Goal: Task Accomplishment & Management: Manage account settings

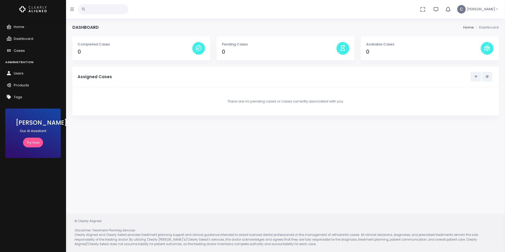
click at [19, 51] on span "Cases" at bounding box center [19, 50] width 11 height 5
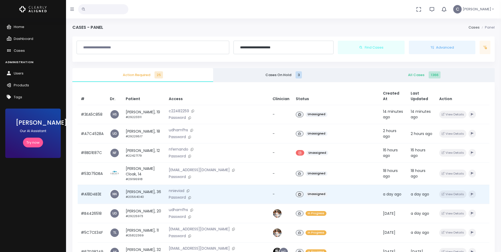
click at [318, 190] on div "Unassigned" at bounding box center [336, 194] width 81 height 8
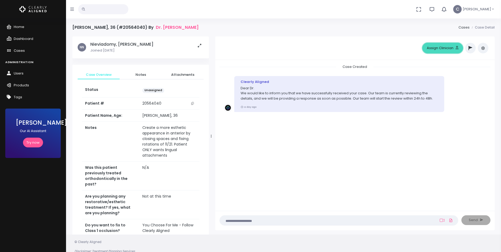
click at [443, 49] on button "Assign Clinician" at bounding box center [442, 48] width 41 height 11
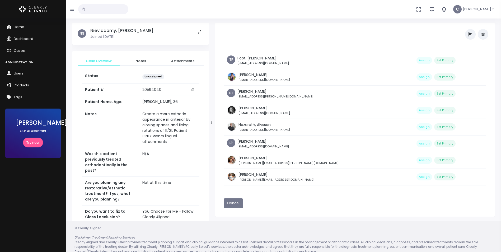
scroll to position [21, 0]
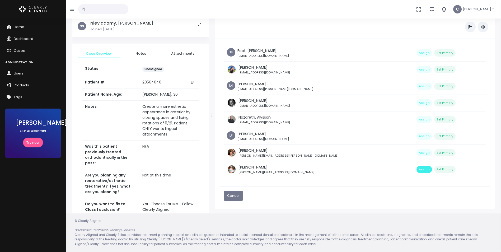
click at [416, 172] on button "Assign" at bounding box center [424, 169] width 16 height 7
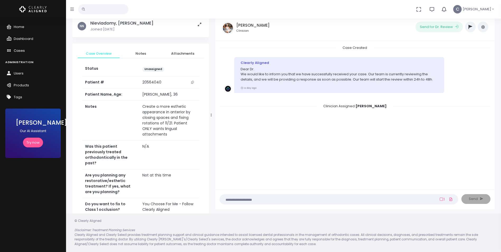
click at [18, 51] on span "Cases" at bounding box center [19, 50] width 11 height 5
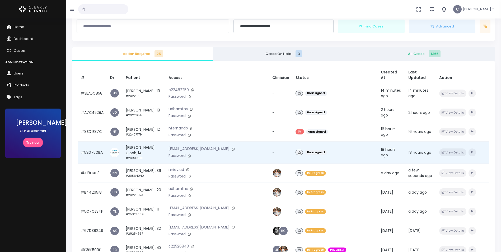
click at [324, 142] on td "Unassigned" at bounding box center [334, 152] width 85 height 22
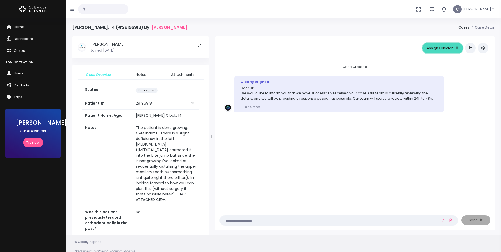
click at [426, 50] on button "Assign Clinician" at bounding box center [442, 48] width 41 height 11
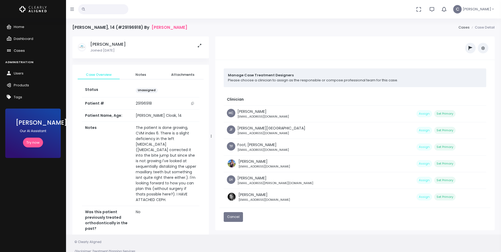
click at [19, 49] on span "Cases" at bounding box center [19, 50] width 11 height 5
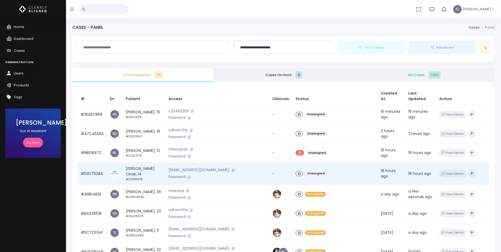
click at [323, 170] on div "Unassigned" at bounding box center [334, 174] width 79 height 8
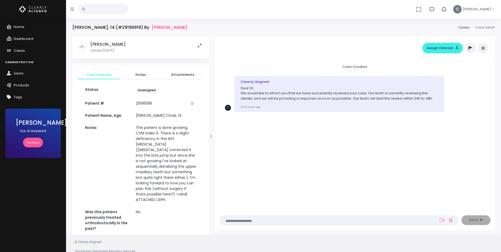
click at [24, 36] on span "Dashboard" at bounding box center [24, 38] width 20 height 5
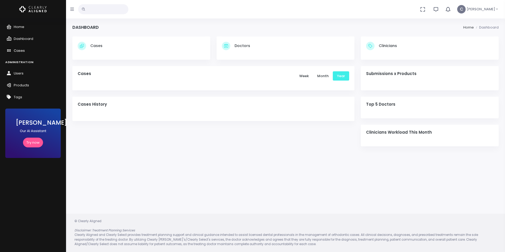
click at [21, 50] on span "Cases" at bounding box center [19, 50] width 11 height 5
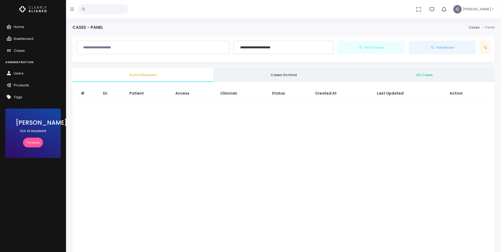
click at [25, 40] on body "**********" at bounding box center [250, 178] width 501 height 357
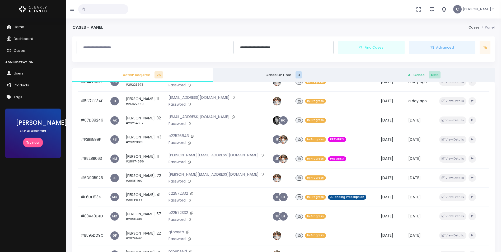
scroll to position [270, 0]
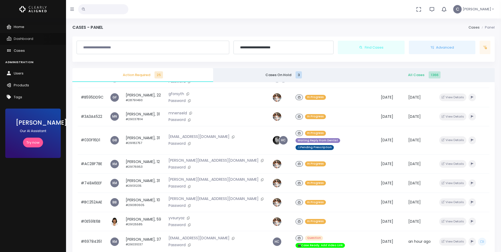
click at [30, 40] on span "Dashboard" at bounding box center [24, 38] width 20 height 5
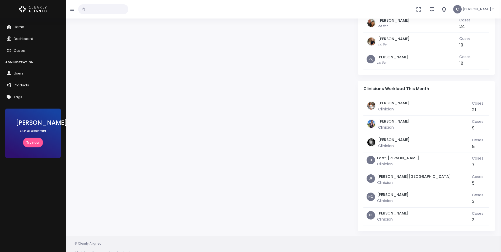
scroll to position [422, 0]
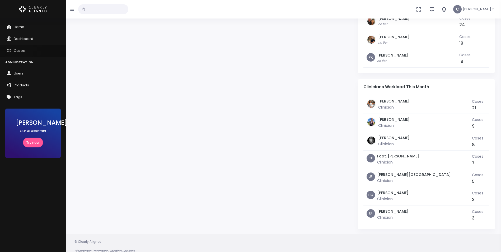
click at [20, 49] on span "Cases" at bounding box center [19, 50] width 11 height 5
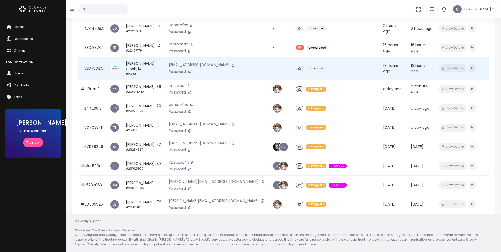
click at [318, 70] on div "Unassigned" at bounding box center [336, 69] width 81 height 8
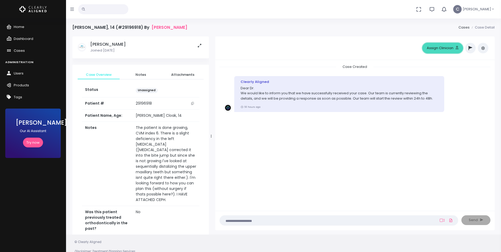
click at [454, 47] on button "Assign Clinician" at bounding box center [442, 48] width 41 height 11
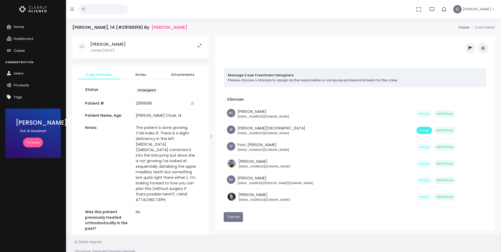
click at [416, 131] on button "Assign" at bounding box center [424, 130] width 16 height 7
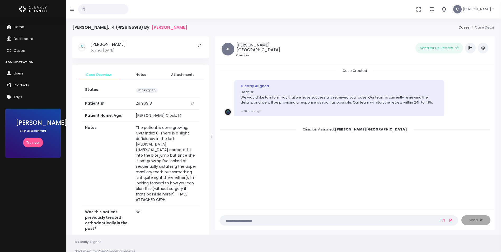
click at [480, 51] on button "button" at bounding box center [483, 48] width 11 height 11
click at [446, 74] on link "Assign Clinician" at bounding box center [460, 76] width 56 height 8
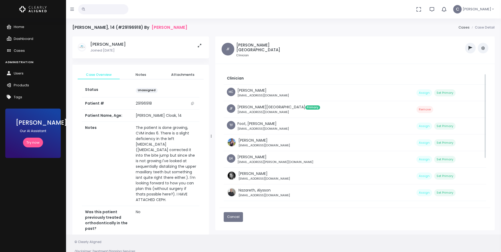
scroll to position [75, 0]
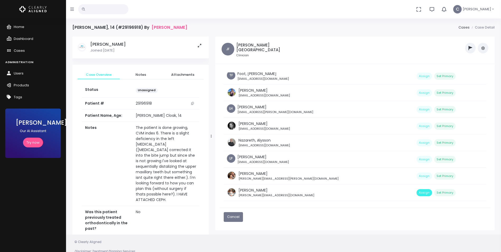
drag, startPoint x: 392, startPoint y: 185, endPoint x: 389, endPoint y: 187, distance: 3.8
click at [413, 187] on td "Assign Set Primary" at bounding box center [449, 192] width 73 height 17
click at [416, 189] on button "Assign" at bounding box center [424, 192] width 16 height 7
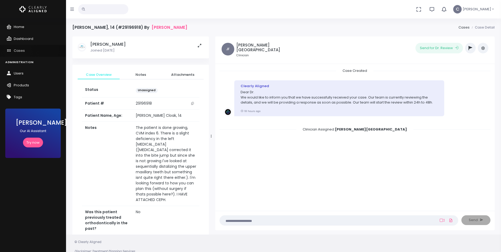
click at [17, 50] on span "Cases" at bounding box center [19, 50] width 11 height 5
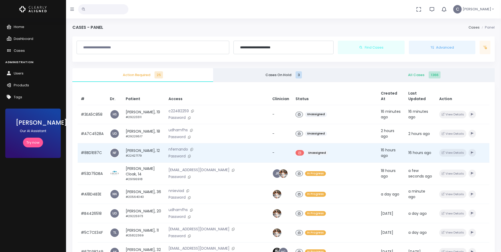
click at [322, 149] on div "Unassigned" at bounding box center [334, 153] width 79 height 8
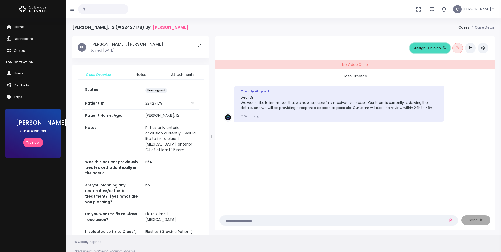
click at [434, 49] on button "Assign Clinician" at bounding box center [430, 48] width 41 height 11
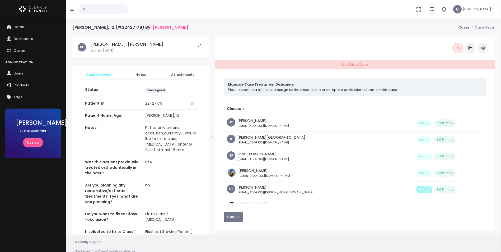
click at [416, 191] on button "Assign" at bounding box center [424, 189] width 16 height 7
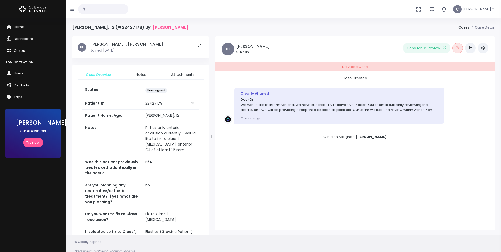
click at [17, 51] on span "Cases" at bounding box center [19, 50] width 11 height 5
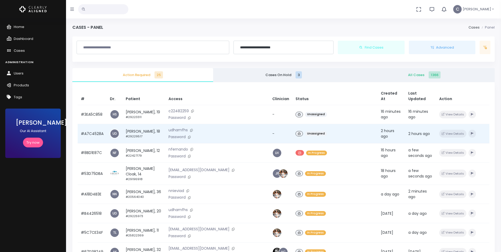
click at [342, 130] on div "Unassigned" at bounding box center [334, 134] width 79 height 8
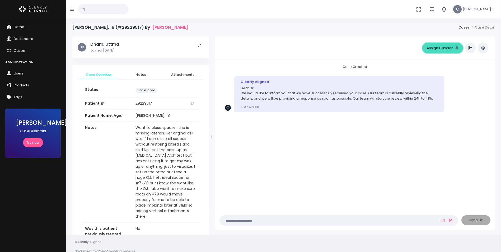
click at [446, 48] on button "Assign Clinician" at bounding box center [442, 48] width 41 height 11
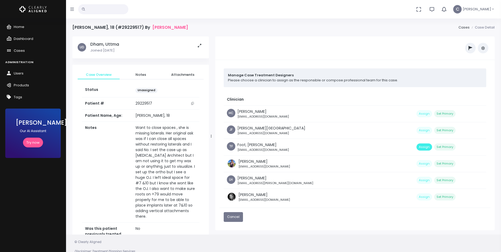
click at [416, 145] on button "Assign" at bounding box center [424, 146] width 16 height 7
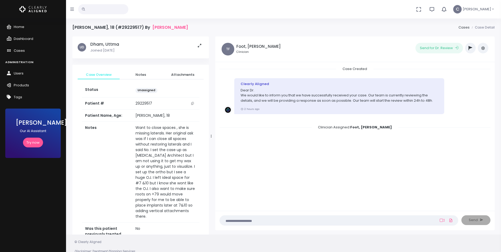
click at [482, 49] on icon "button" at bounding box center [483, 48] width 4 height 4
click at [453, 78] on link "Assign Clinician" at bounding box center [460, 76] width 56 height 8
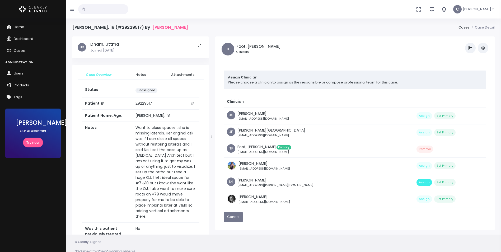
click at [416, 184] on button "Assign" at bounding box center [424, 182] width 16 height 7
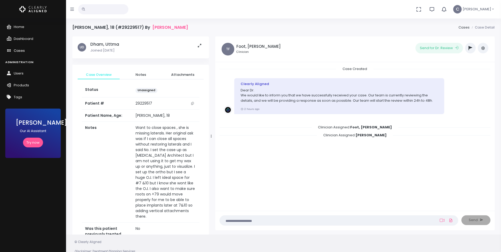
click at [17, 49] on span "Cases" at bounding box center [19, 50] width 11 height 5
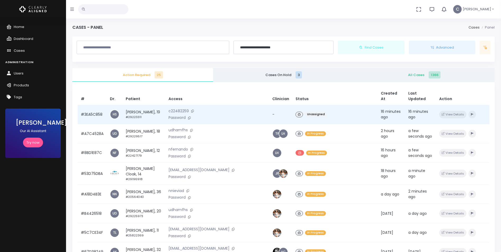
click at [327, 111] on div "Unassigned" at bounding box center [334, 115] width 79 height 8
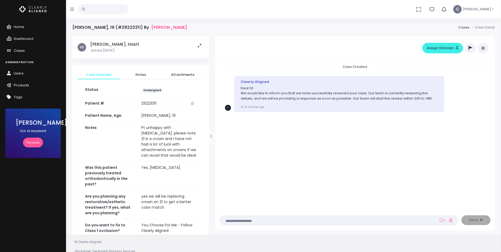
click at [482, 49] on icon "button" at bounding box center [483, 48] width 4 height 4
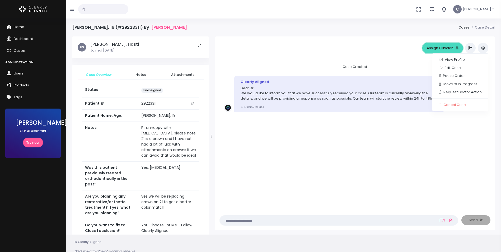
click at [446, 49] on button "Assign Clinician" at bounding box center [442, 48] width 41 height 11
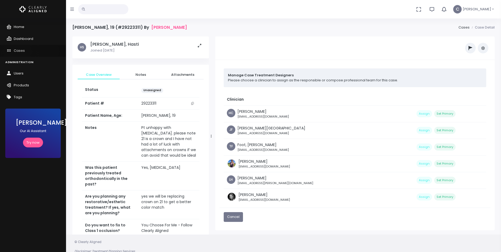
click at [17, 51] on span "Cases" at bounding box center [19, 50] width 11 height 5
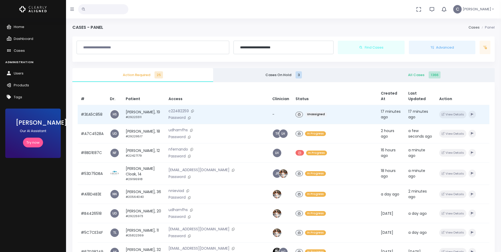
click at [320, 111] on div "Unassigned" at bounding box center [334, 115] width 79 height 8
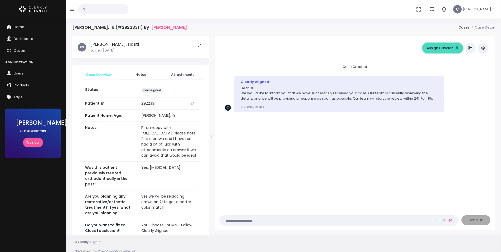
click at [443, 49] on button "Assign Clinician" at bounding box center [442, 48] width 41 height 11
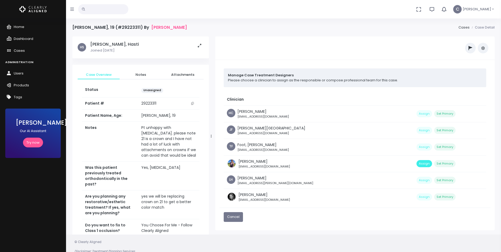
click at [416, 165] on button "Assign" at bounding box center [424, 163] width 16 height 7
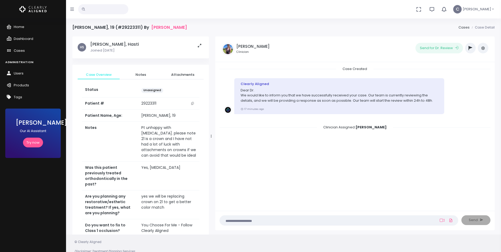
click at [483, 50] on icon "button" at bounding box center [483, 48] width 4 height 4
click at [453, 77] on link "Assign Clinician" at bounding box center [460, 76] width 56 height 8
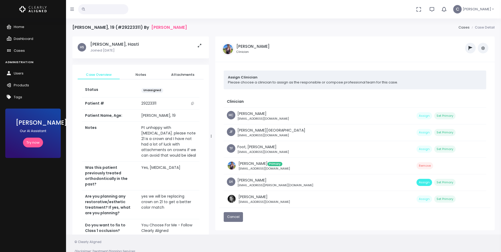
click at [416, 182] on button "Assign" at bounding box center [424, 182] width 16 height 7
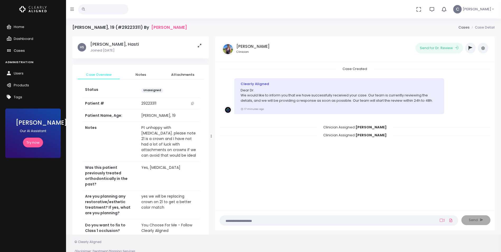
click at [19, 54] on link "Cases" at bounding box center [33, 51] width 66 height 12
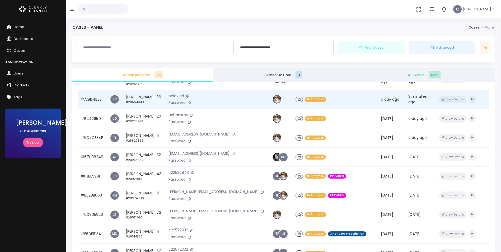
scroll to position [270, 0]
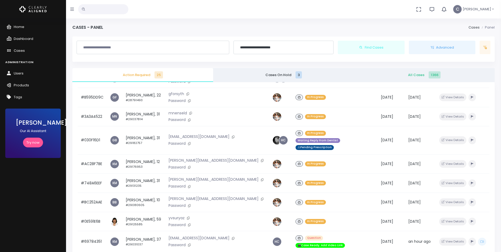
click at [401, 80] on link "All Cases 1366" at bounding box center [424, 75] width 141 height 14
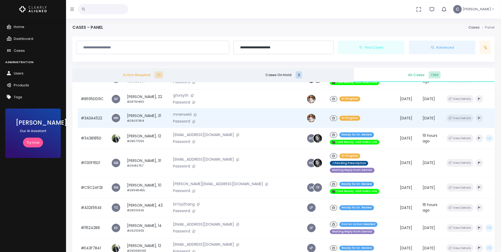
scroll to position [322, 0]
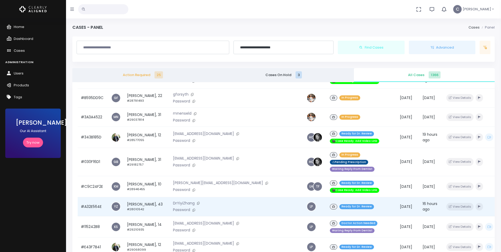
click at [341, 203] on div "Ready for Dr. Review" at bounding box center [362, 207] width 64 height 8
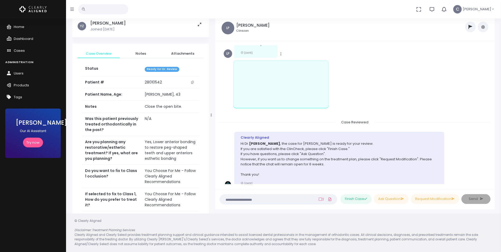
scroll to position [17, 0]
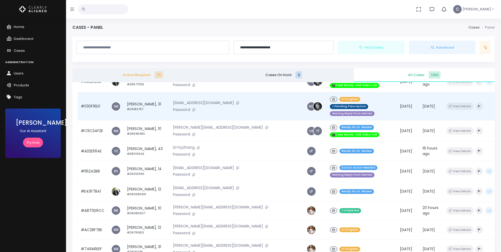
scroll to position [396, 0]
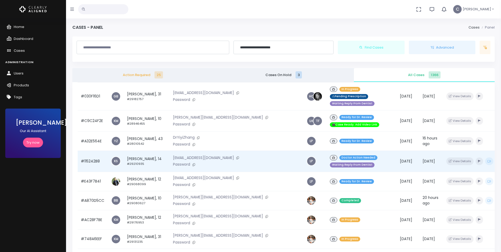
click at [343, 154] on div "Doctor Action Needed Waiting Reply From Dentist" at bounding box center [362, 161] width 64 height 15
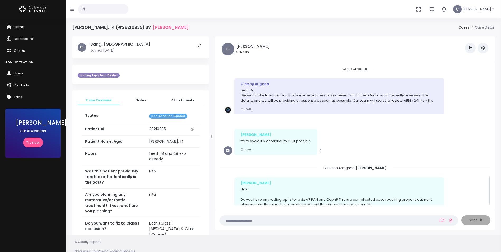
scroll to position [515, 0]
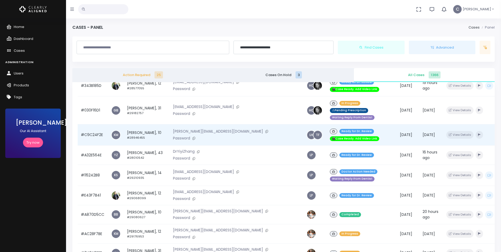
scroll to position [396, 0]
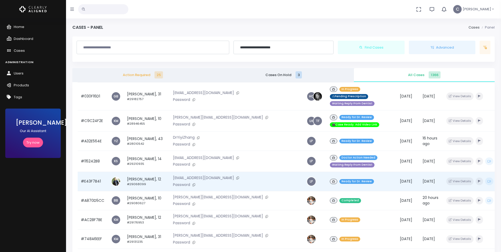
click at [337, 178] on div "Ready for Dr. Review" at bounding box center [362, 182] width 64 height 8
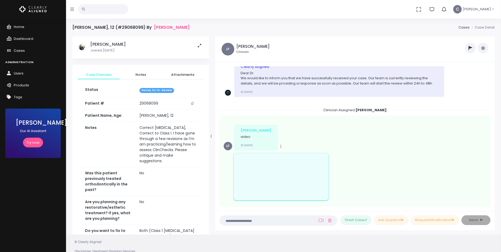
scroll to position [79, 0]
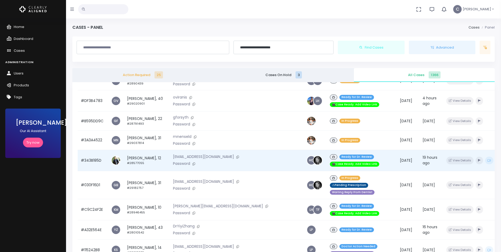
scroll to position [317, 0]
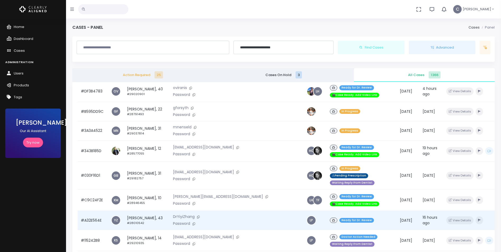
click at [343, 217] on div "Ready for Dr. Review" at bounding box center [362, 221] width 64 height 8
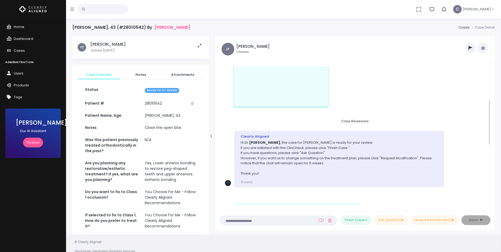
scroll to position [79, 0]
